Goal: Task Accomplishment & Management: Use online tool/utility

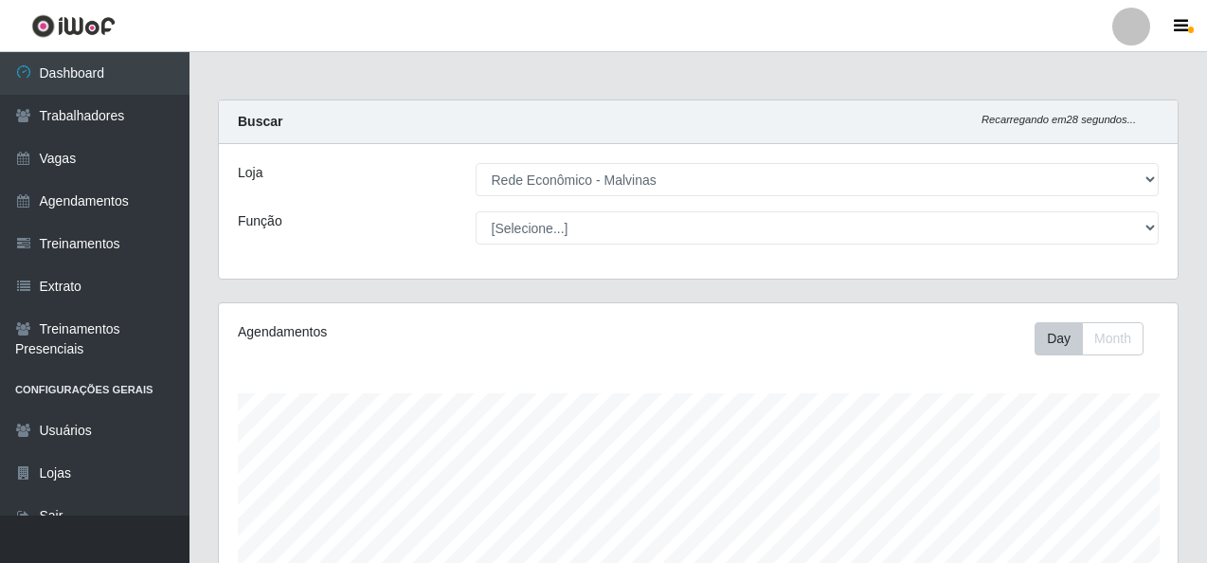
select select "194"
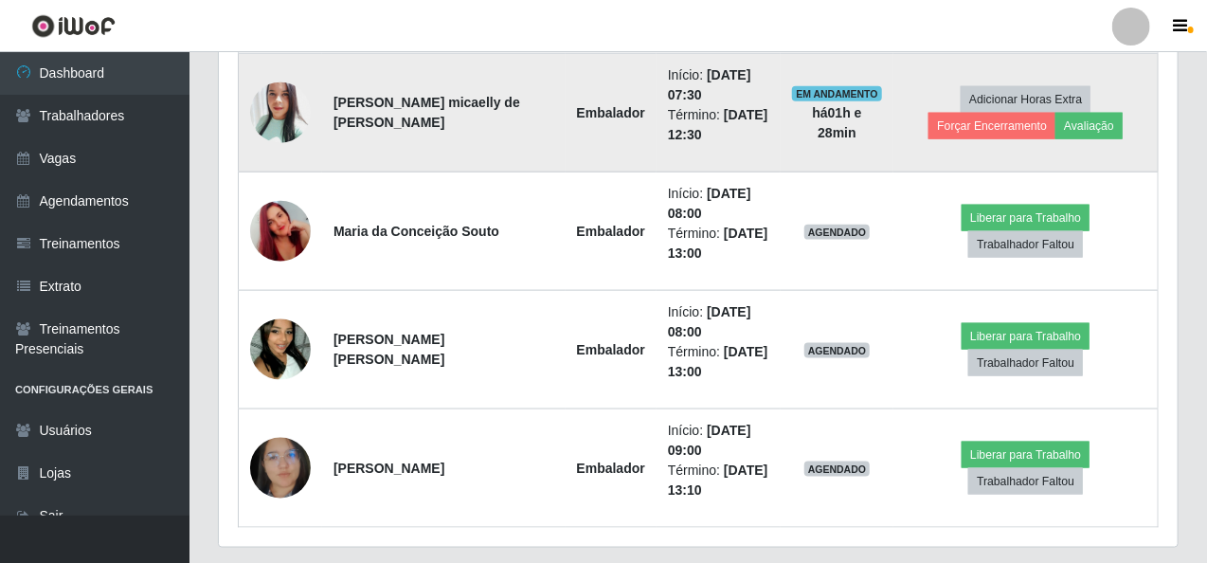
scroll to position [924, 0]
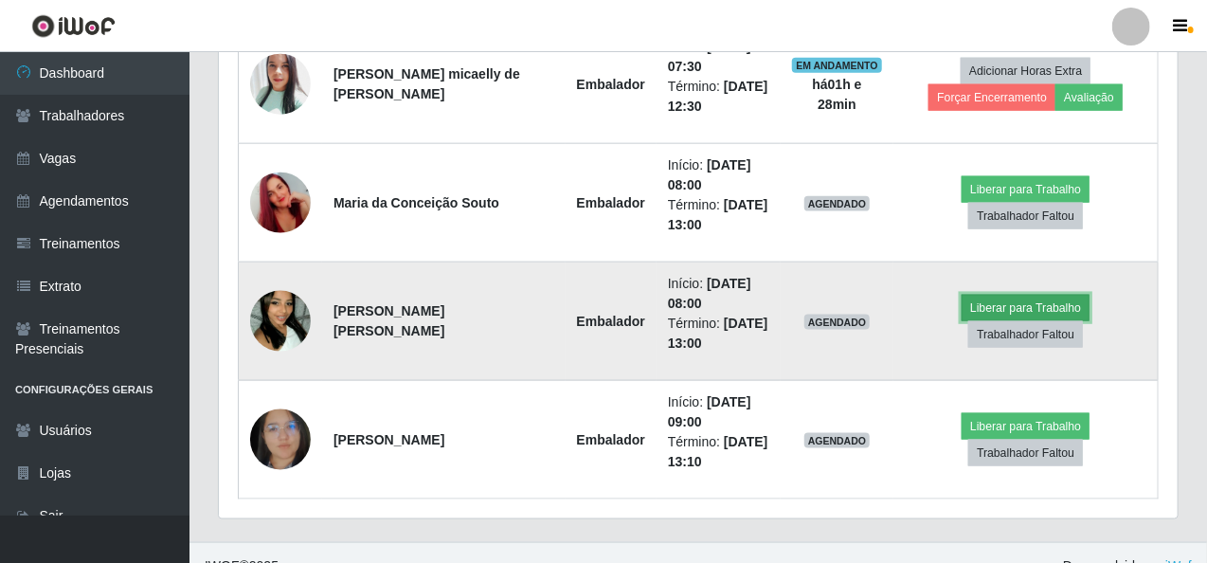
click at [961, 310] on button "Liberar para Trabalho" at bounding box center [1025, 308] width 128 height 27
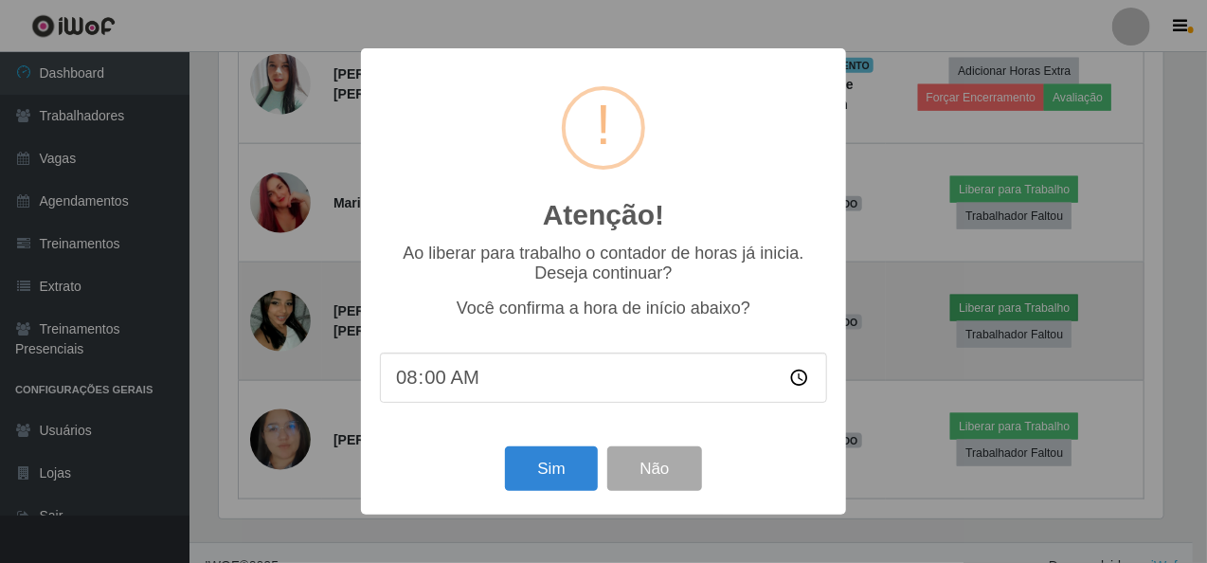
scroll to position [393, 951]
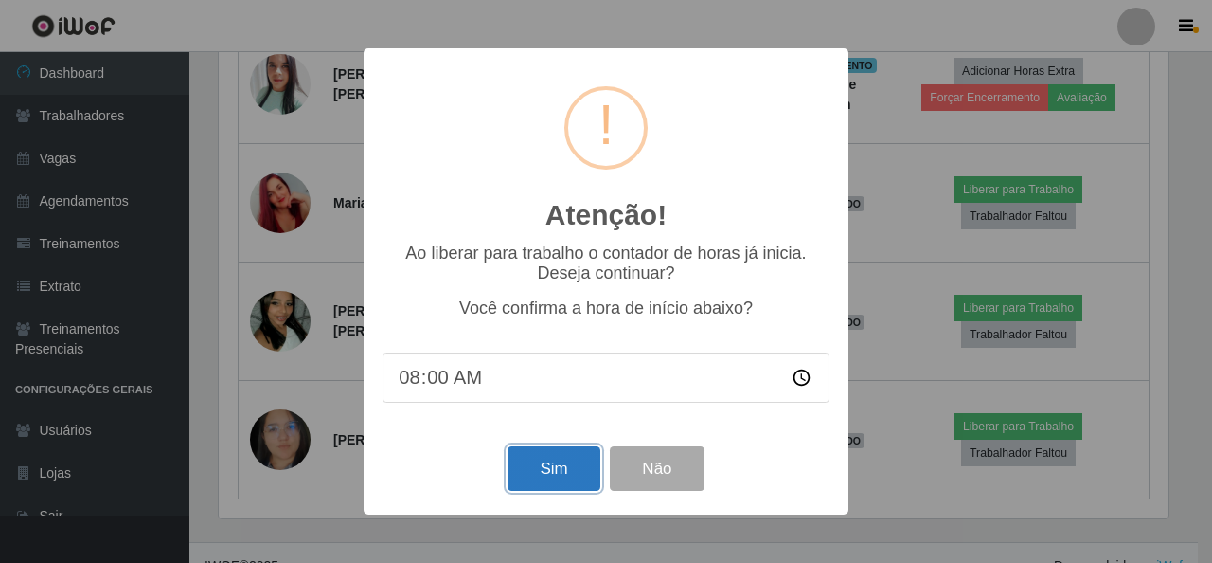
click at [518, 476] on button "Sim" at bounding box center [554, 468] width 92 height 45
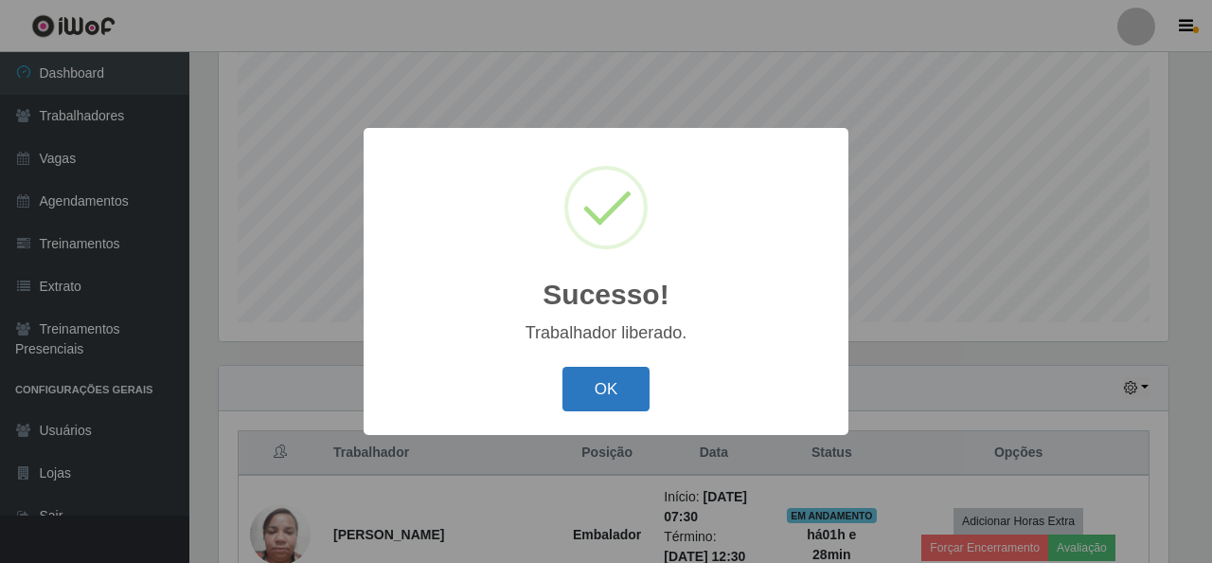
click at [610, 395] on button "OK" at bounding box center [607, 389] width 88 height 45
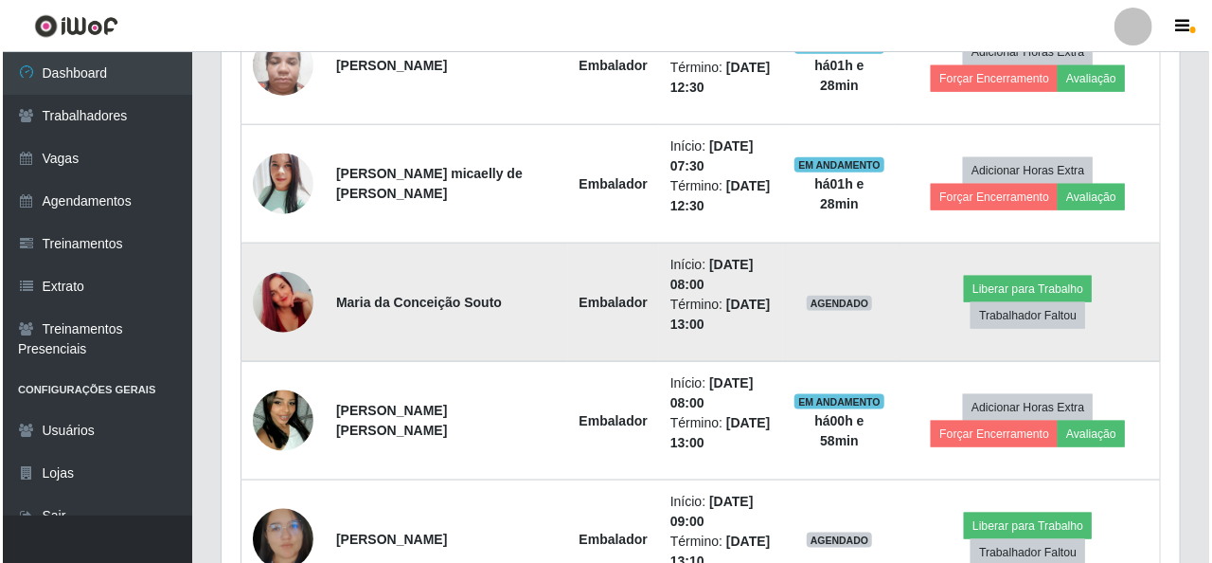
scroll to position [924, 0]
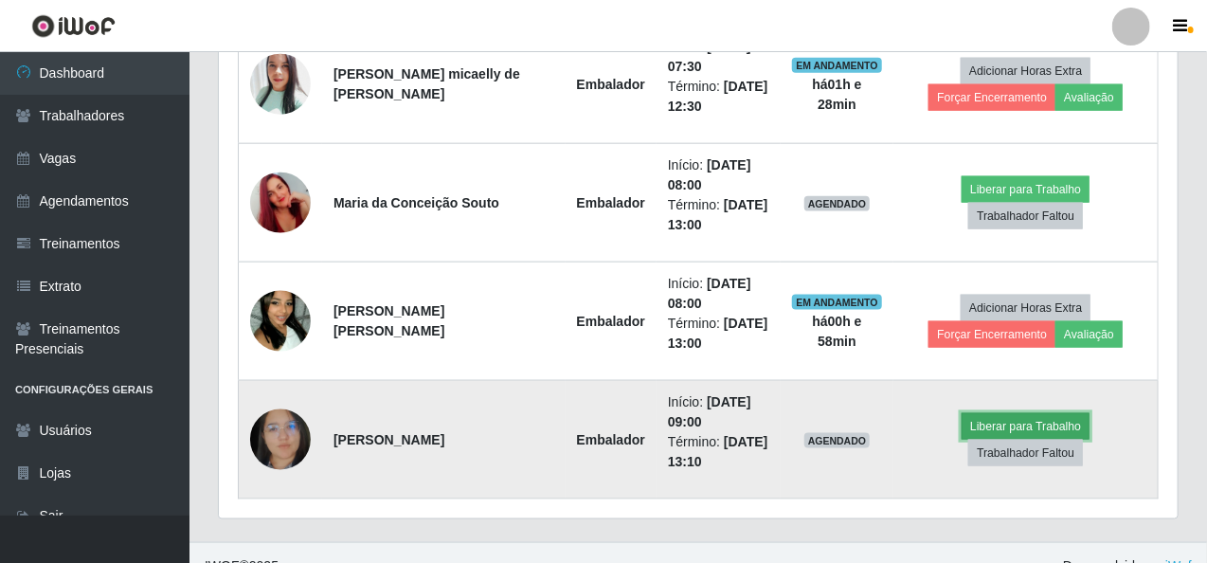
click at [961, 429] on button "Liberar para Trabalho" at bounding box center [1025, 426] width 128 height 27
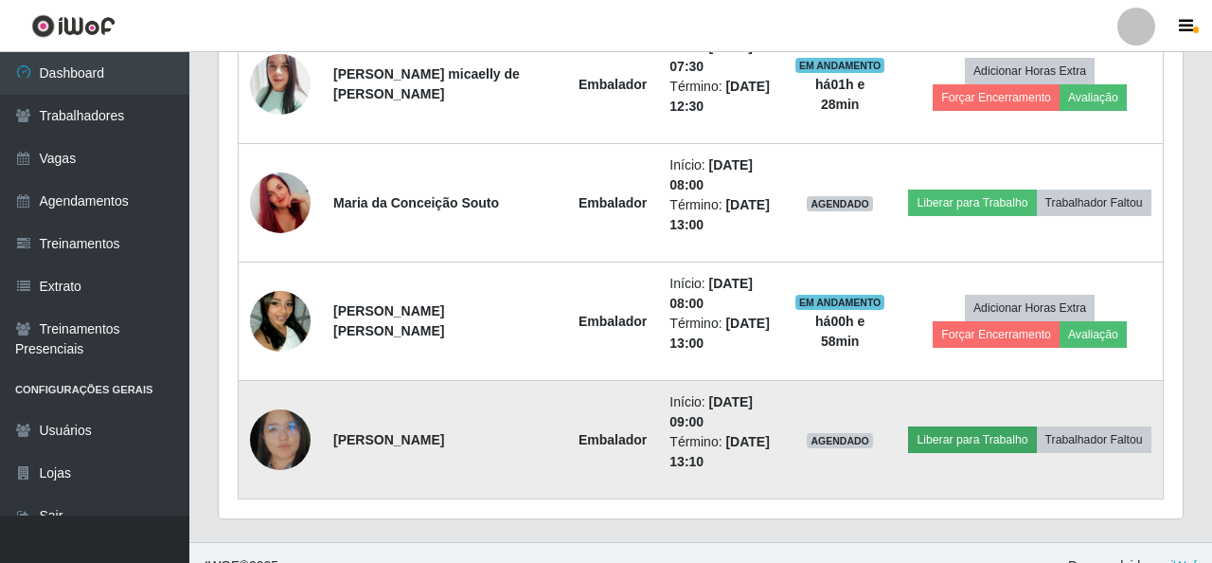
scroll to position [393, 951]
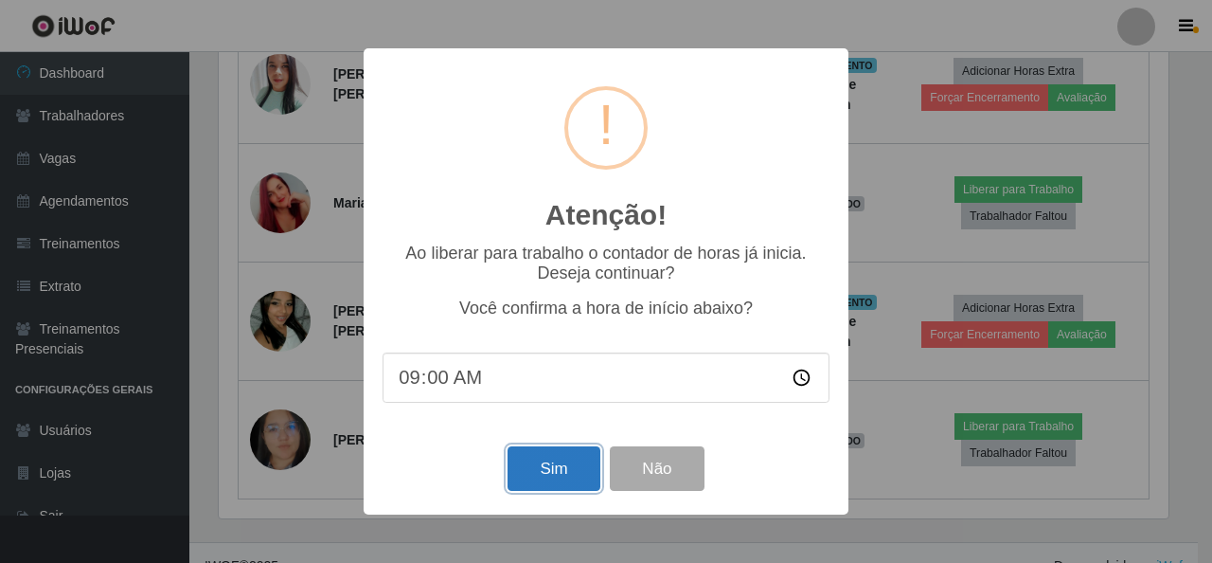
click at [574, 465] on button "Sim" at bounding box center [554, 468] width 92 height 45
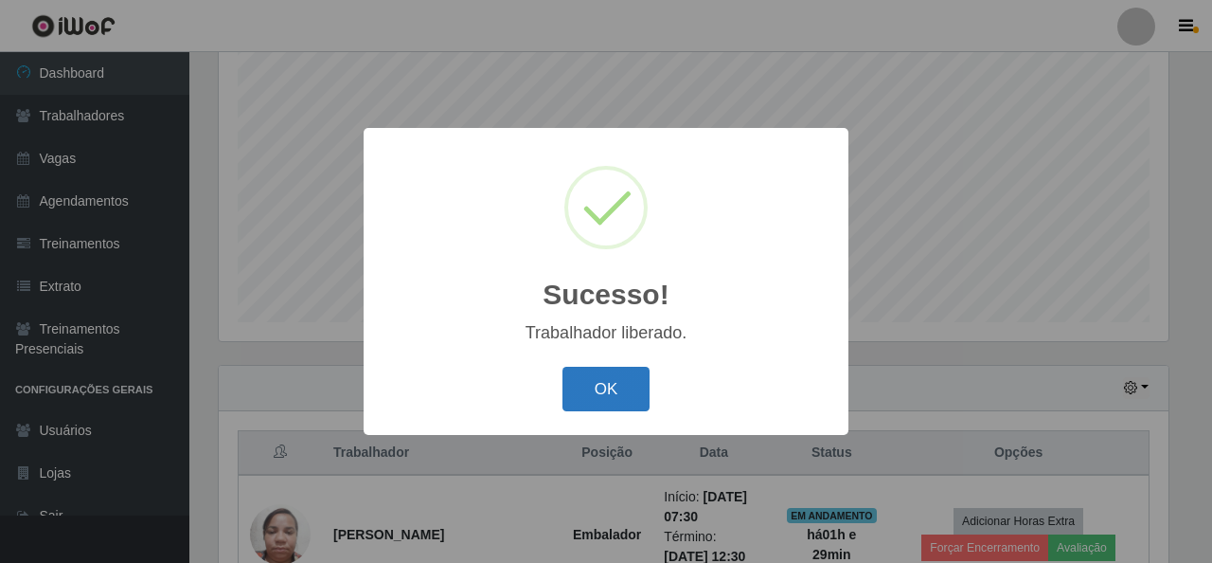
click at [603, 387] on button "OK" at bounding box center [607, 389] width 88 height 45
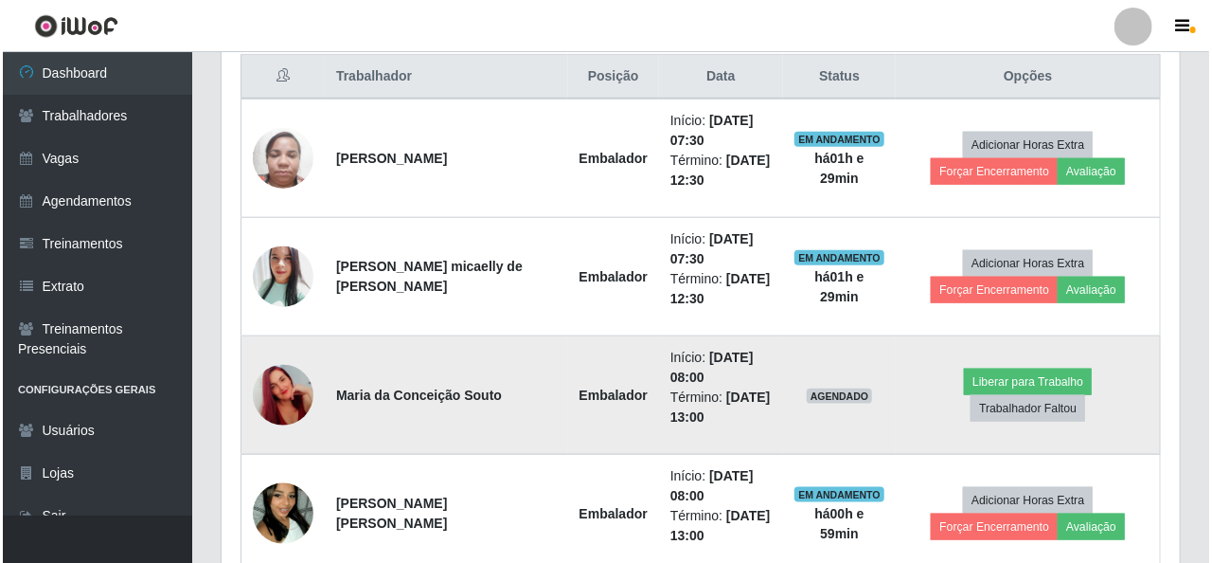
scroll to position [829, 0]
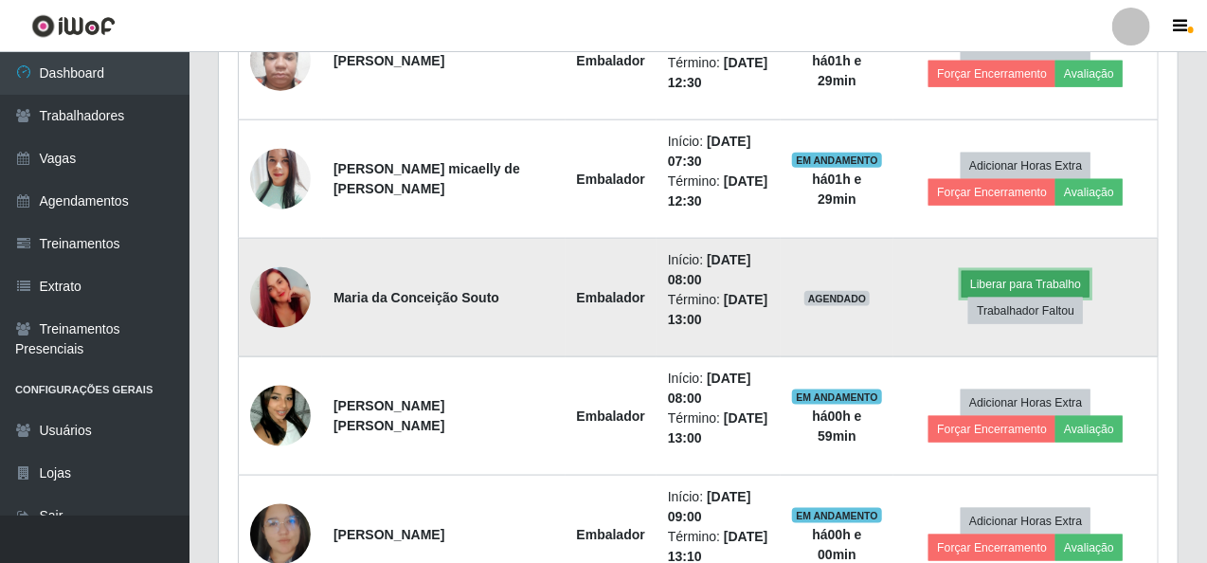
click at [967, 283] on button "Liberar para Trabalho" at bounding box center [1025, 284] width 128 height 27
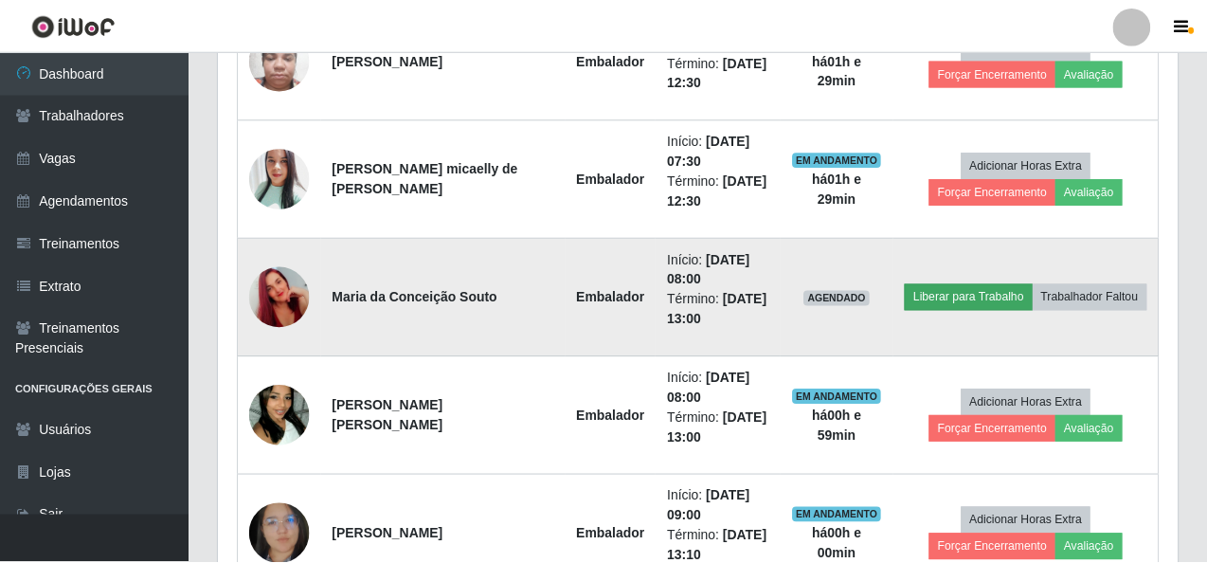
scroll to position [393, 951]
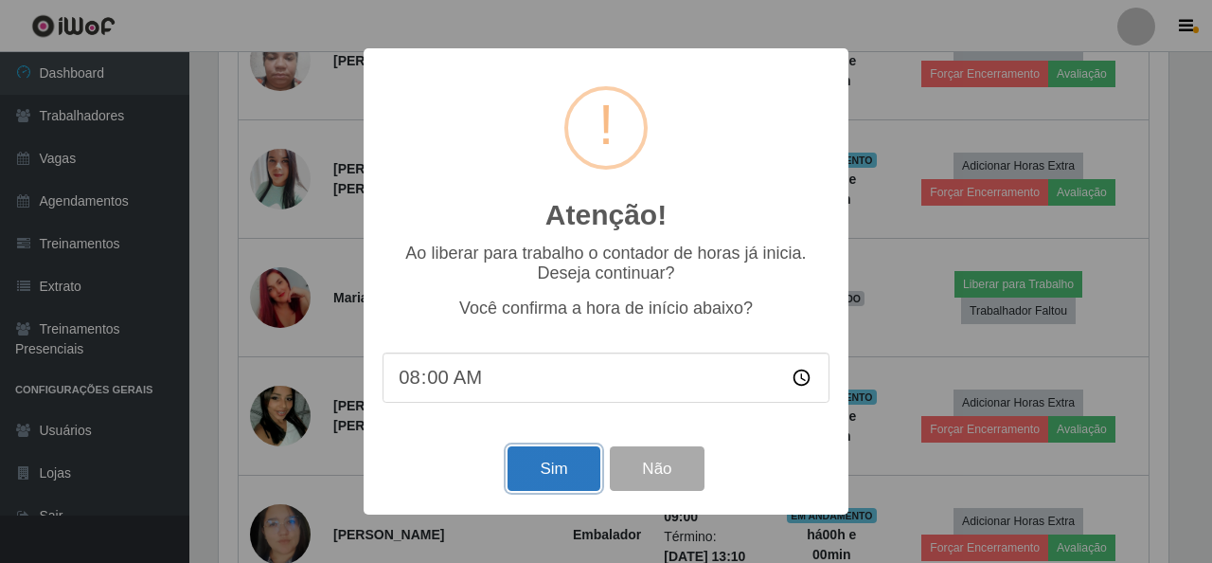
click at [561, 467] on button "Sim" at bounding box center [554, 468] width 92 height 45
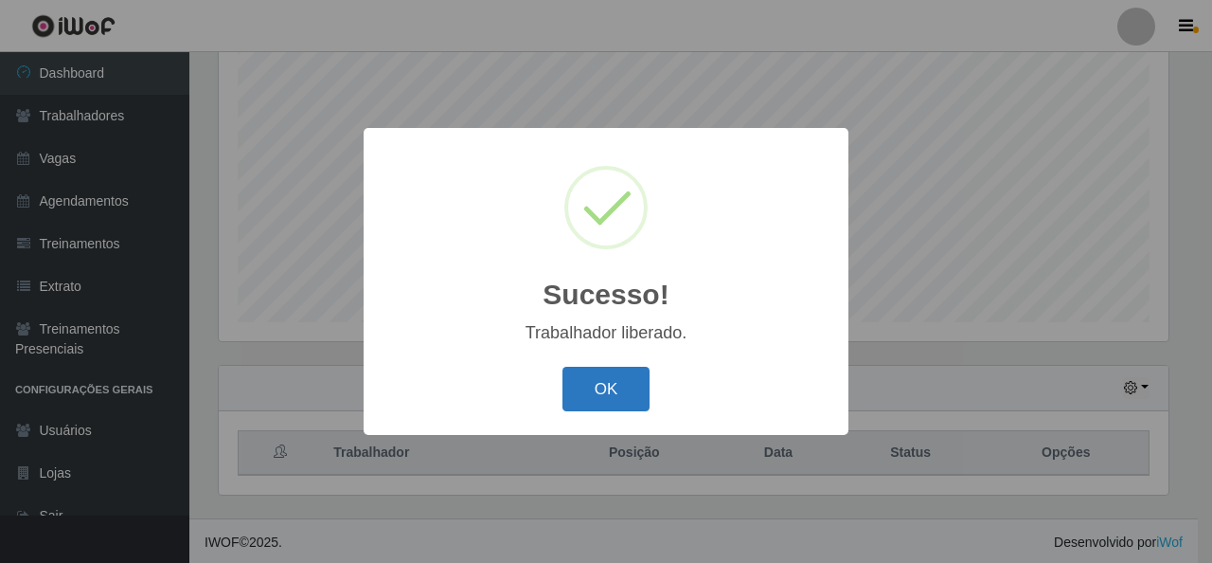
click at [605, 388] on button "OK" at bounding box center [607, 389] width 88 height 45
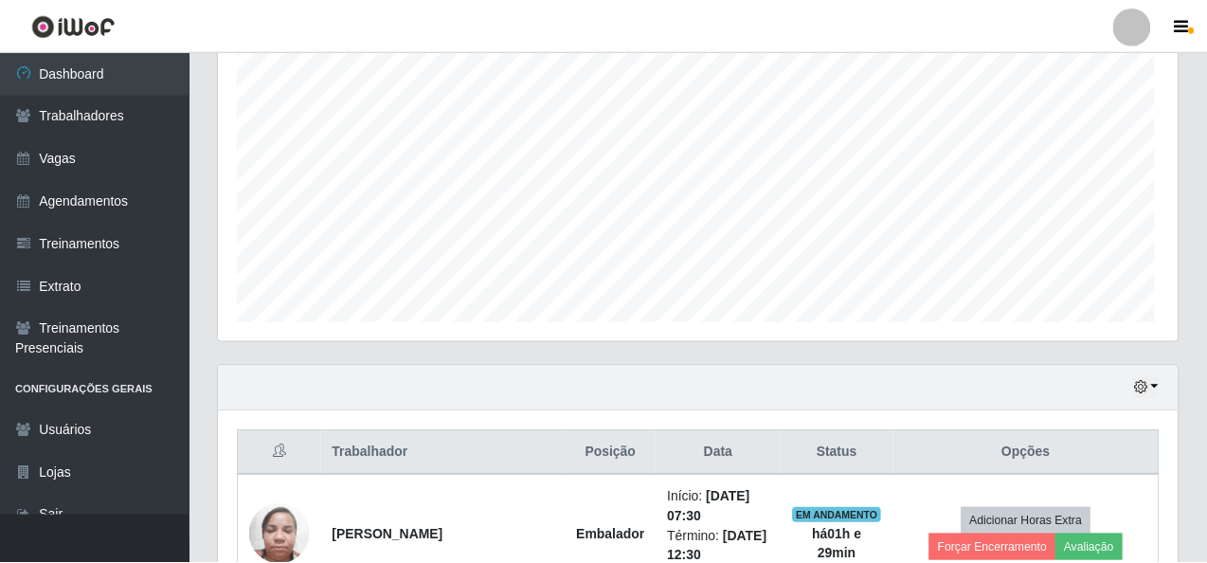
scroll to position [0, 0]
